Goal: Find specific page/section: Find specific page/section

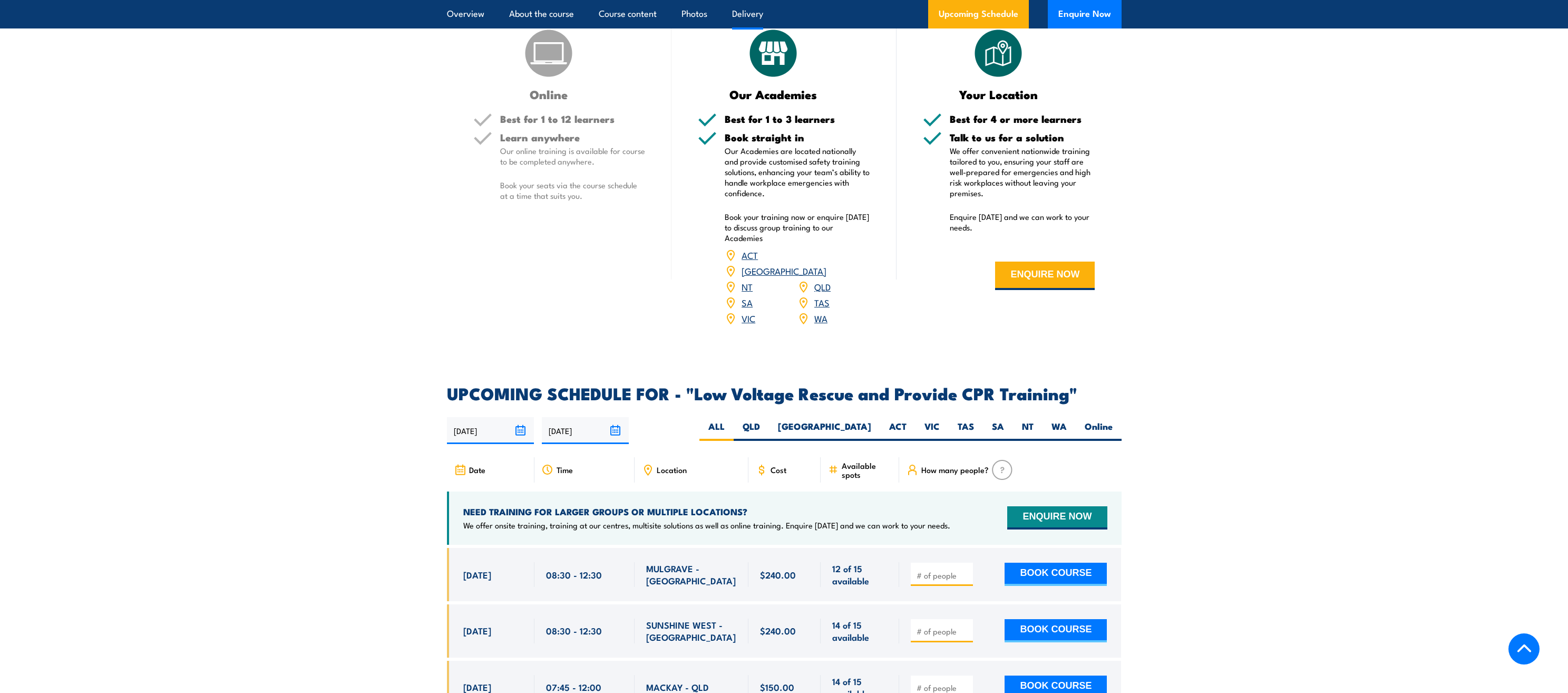
scroll to position [1635, 0]
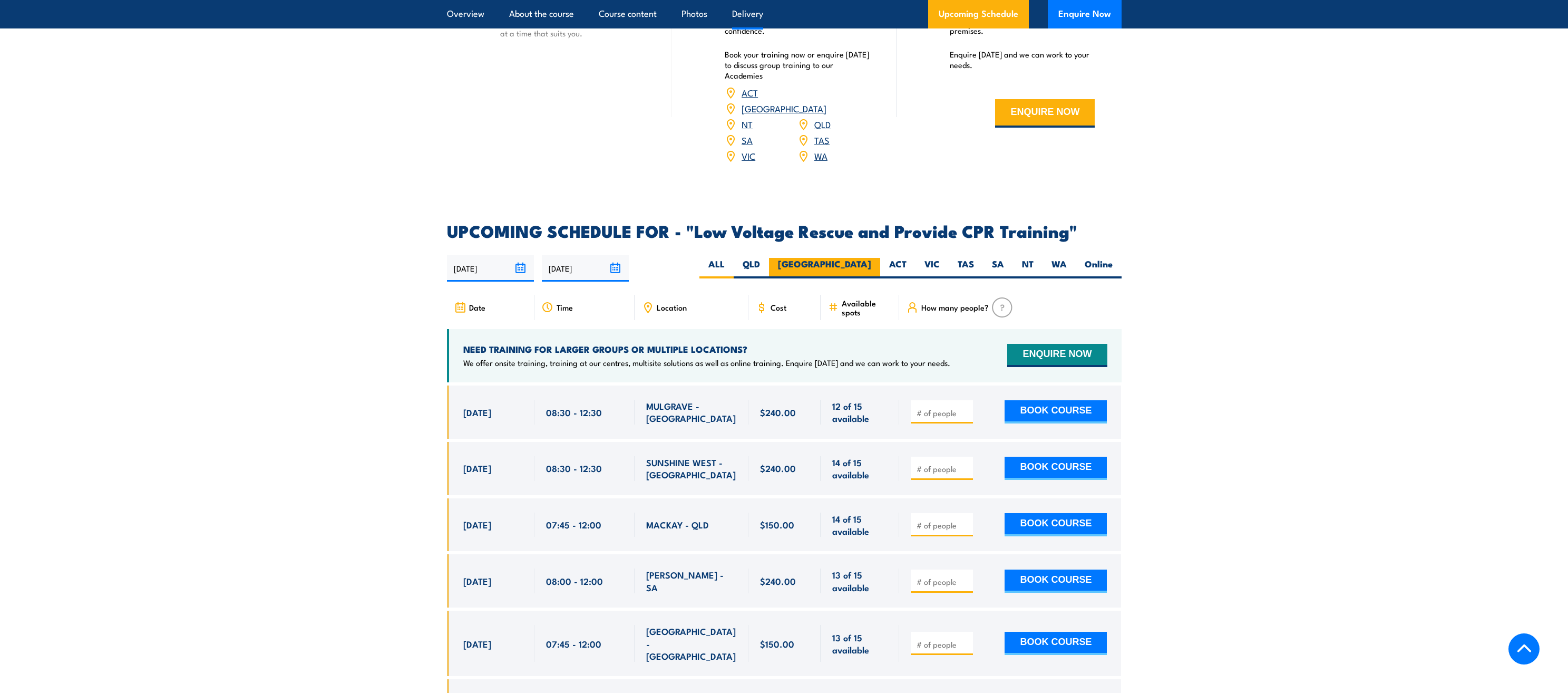
click at [861, 258] on label "[GEOGRAPHIC_DATA]" at bounding box center [824, 268] width 111 height 20
click at [871, 258] on input "[GEOGRAPHIC_DATA]" at bounding box center [874, 261] width 7 height 7
radio input "true"
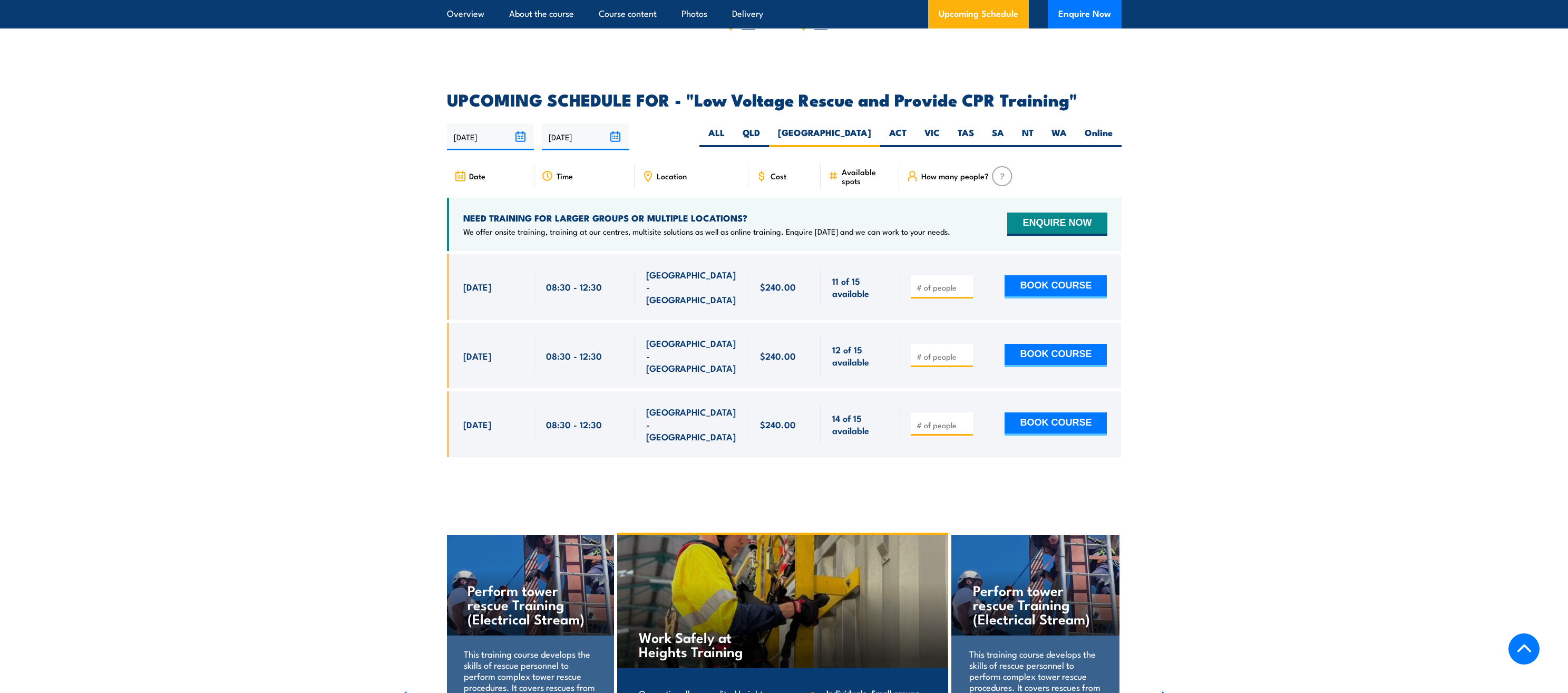
scroll to position [1722, 0]
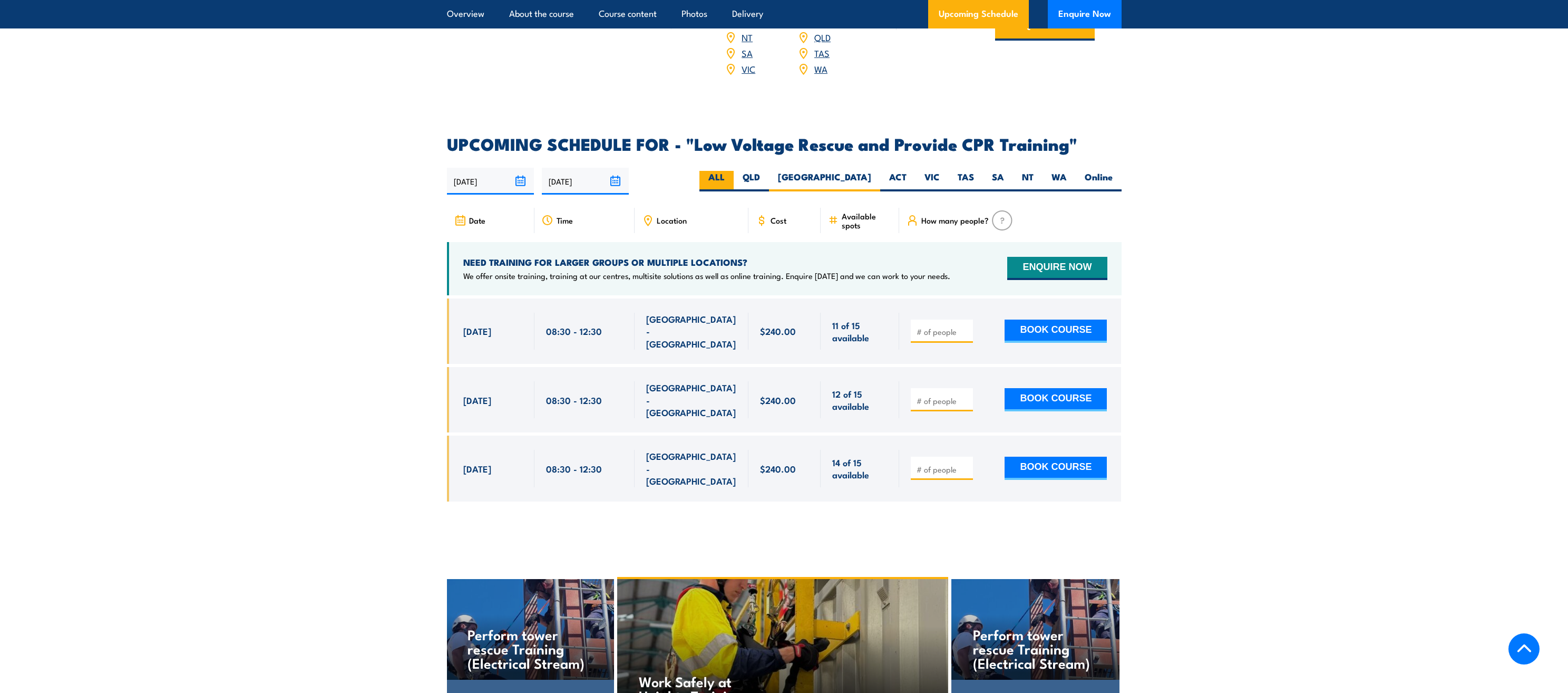
click at [734, 171] on label "ALL" at bounding box center [717, 180] width 34 height 20
click at [732, 171] on input "ALL" at bounding box center [728, 174] width 7 height 7
radio input "true"
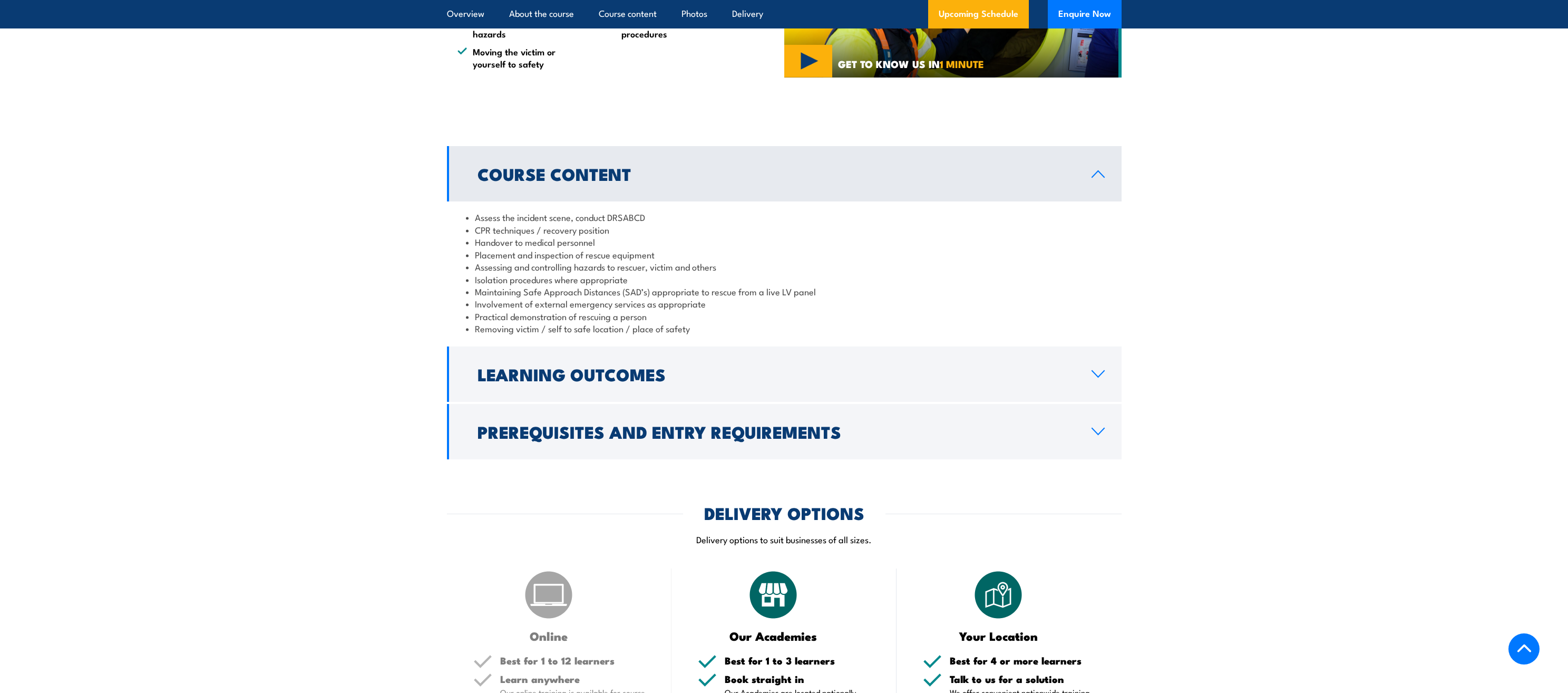
scroll to position [772, 0]
